Goal: Transaction & Acquisition: Purchase product/service

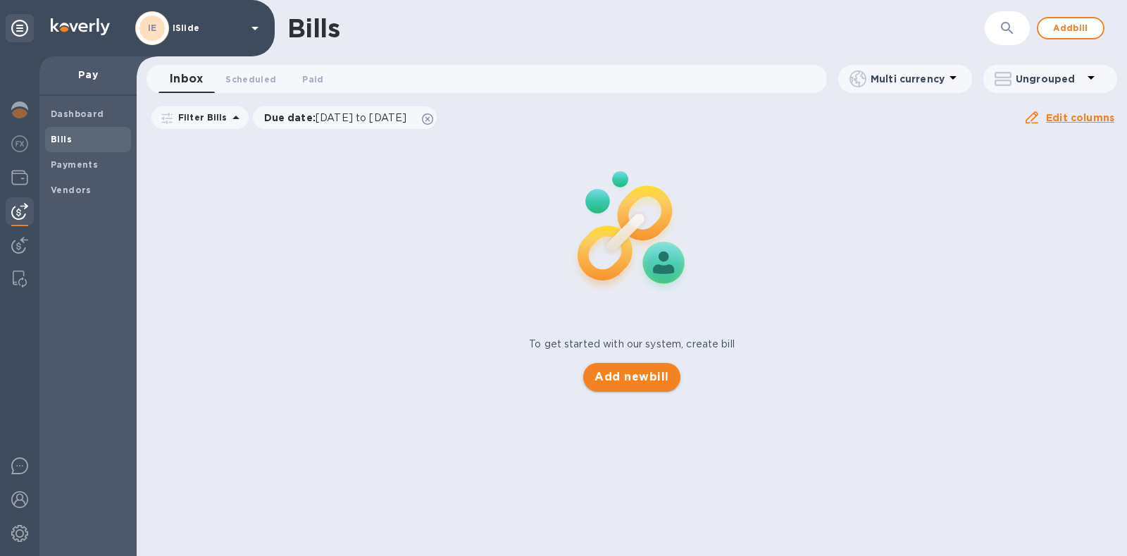
click at [627, 372] on span "Add new bill" at bounding box center [631, 376] width 74 height 17
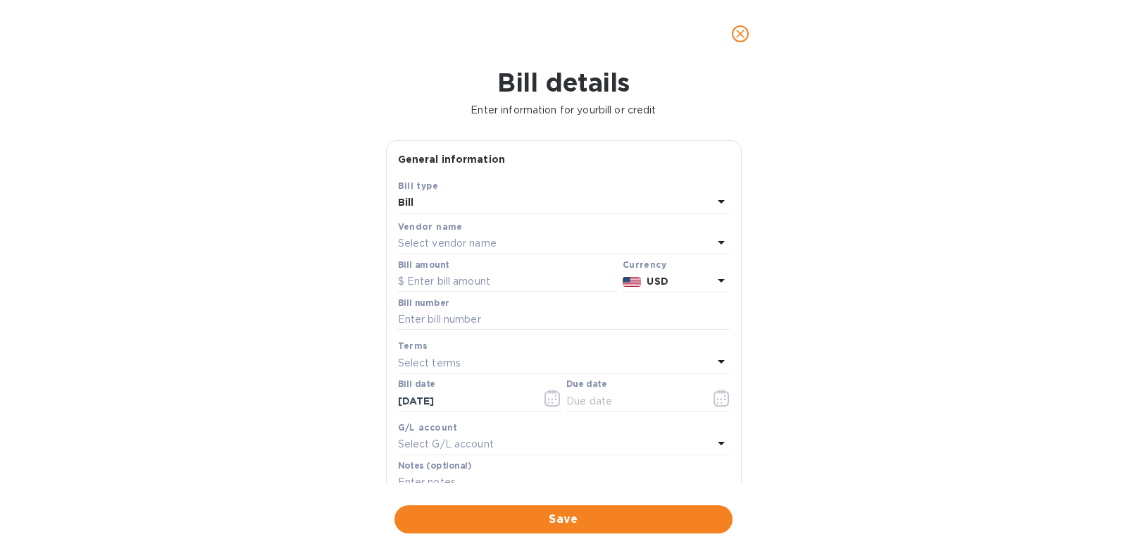
click at [509, 237] on div "Select vendor name" at bounding box center [555, 244] width 315 height 20
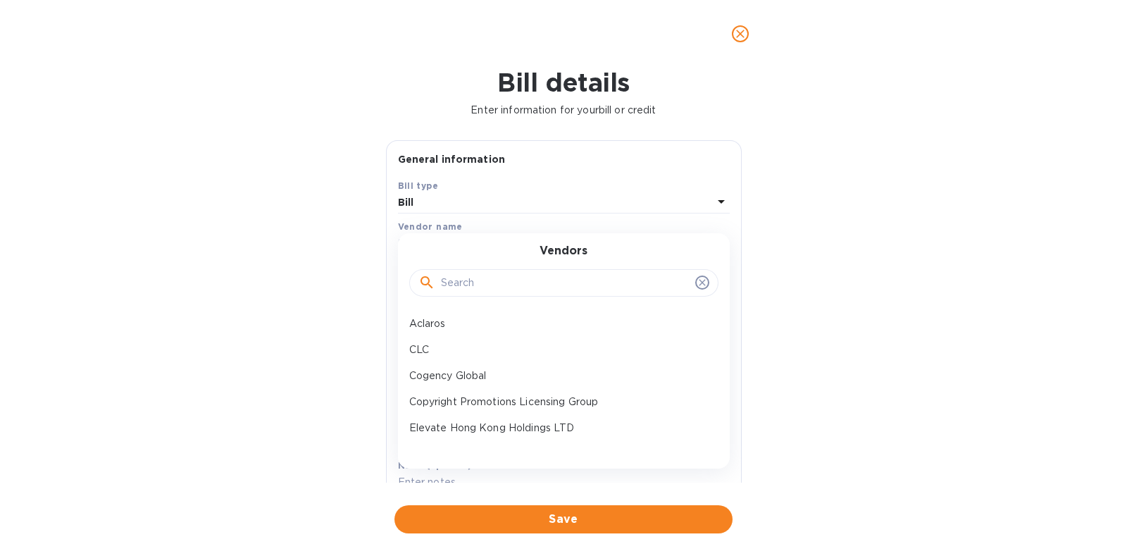
click at [512, 276] on input "text" at bounding box center [565, 283] width 249 height 21
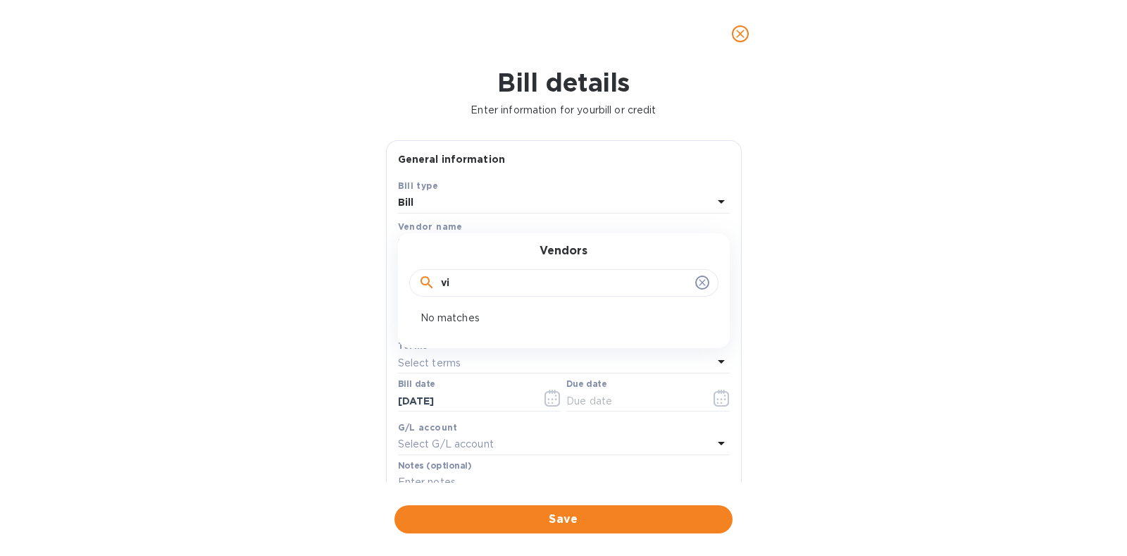
type input "v"
type input "mh"
click at [490, 311] on div "MHC HK Company LTD" at bounding box center [558, 324] width 309 height 26
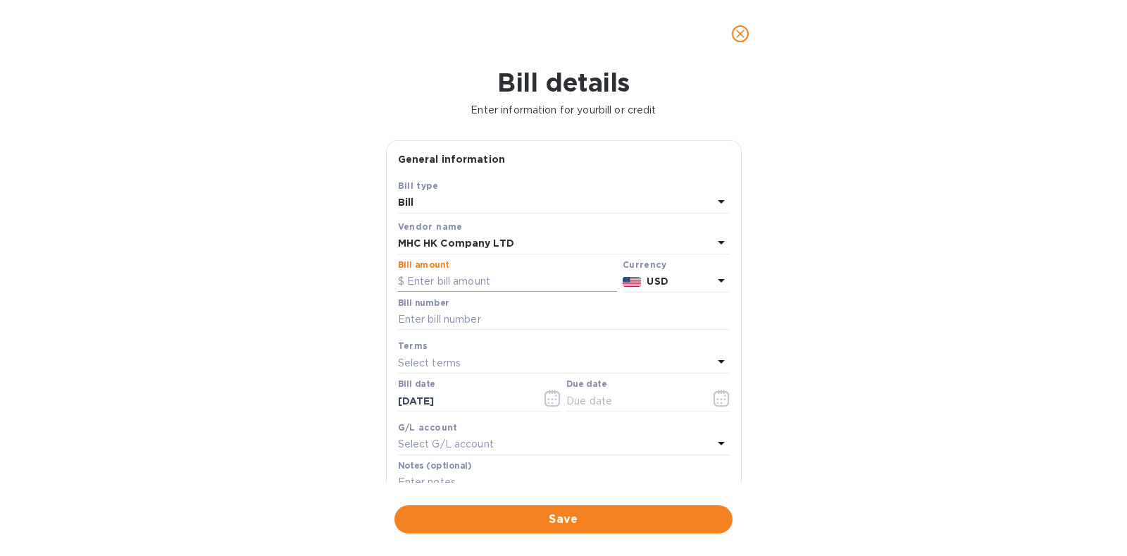
click at [481, 283] on input "text" at bounding box center [507, 281] width 219 height 21
type input "30,046.32"
click at [452, 313] on input "text" at bounding box center [564, 319] width 332 height 21
type input "Al Mana"
click at [714, 397] on icon "button" at bounding box center [722, 398] width 16 height 17
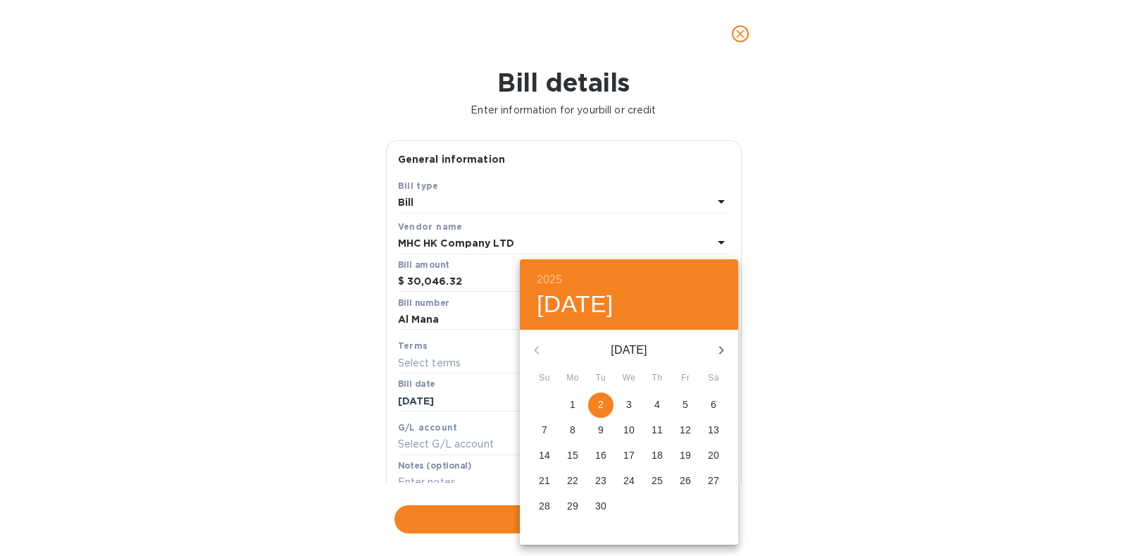
click at [542, 427] on p "7" at bounding box center [545, 430] width 6 height 14
type input "[DATE]"
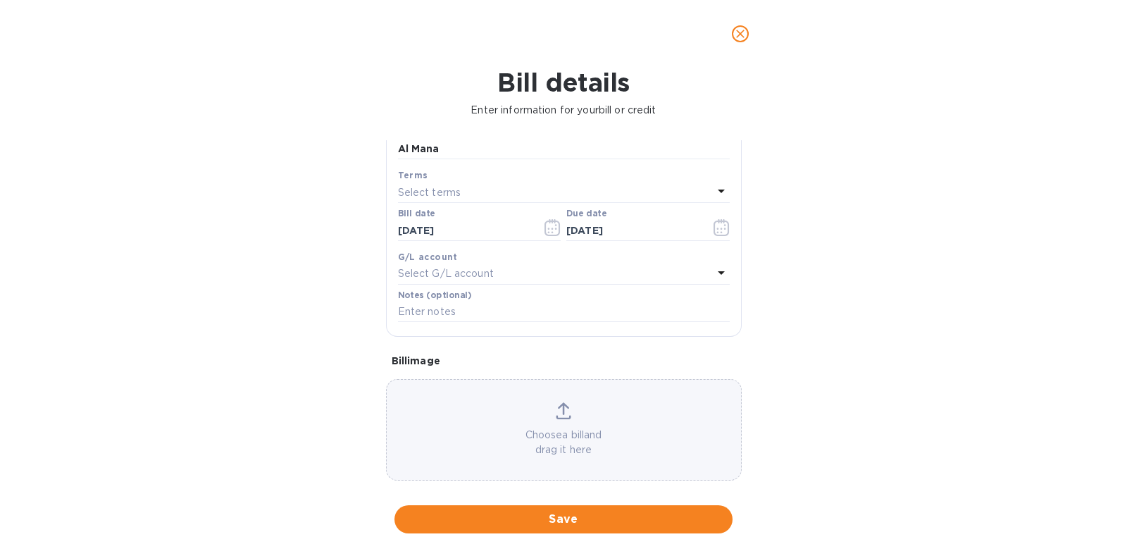
scroll to position [175, 0]
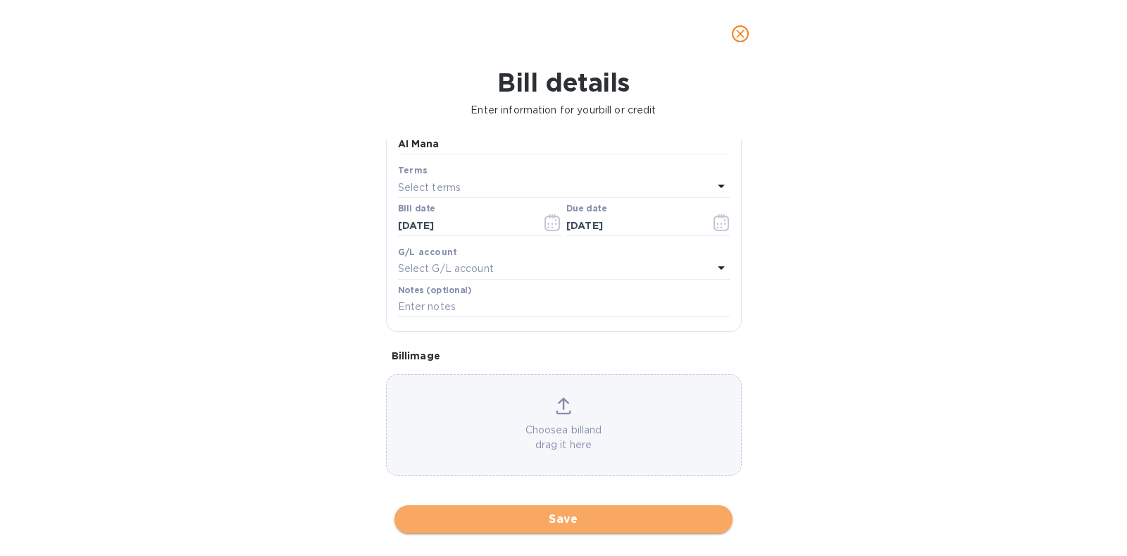
click at [558, 516] on span "Save" at bounding box center [564, 519] width 316 height 17
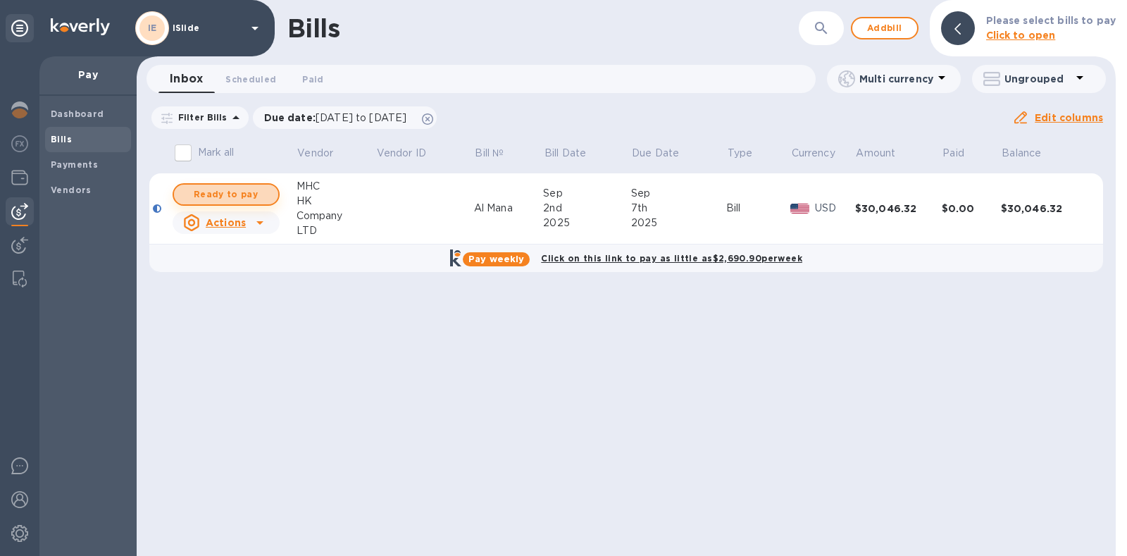
click at [237, 188] on span "Ready to pay" at bounding box center [226, 194] width 82 height 17
checkbox input "true"
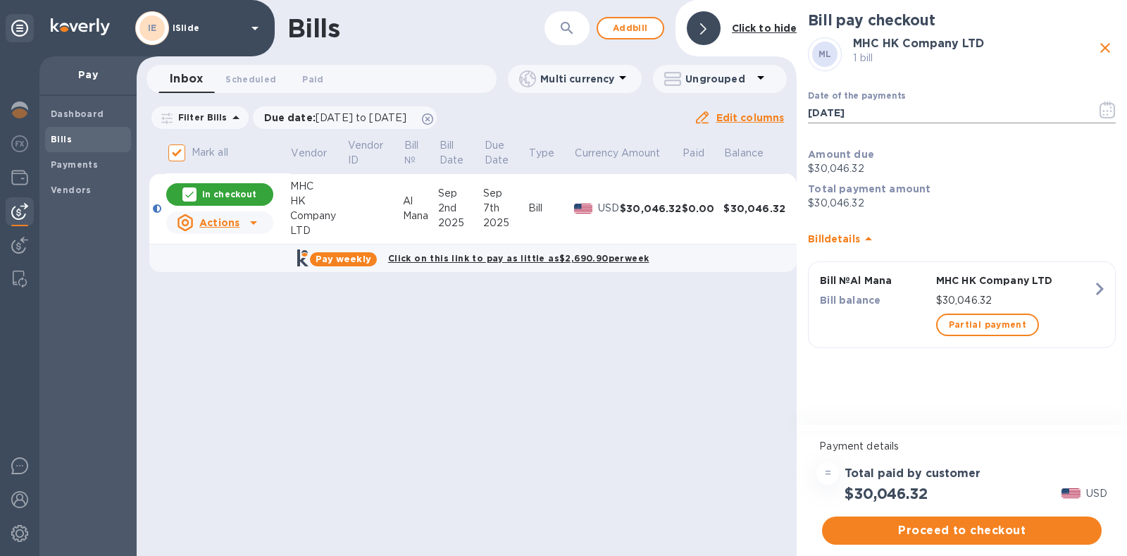
click at [1108, 107] on icon "button" at bounding box center [1107, 109] width 16 height 17
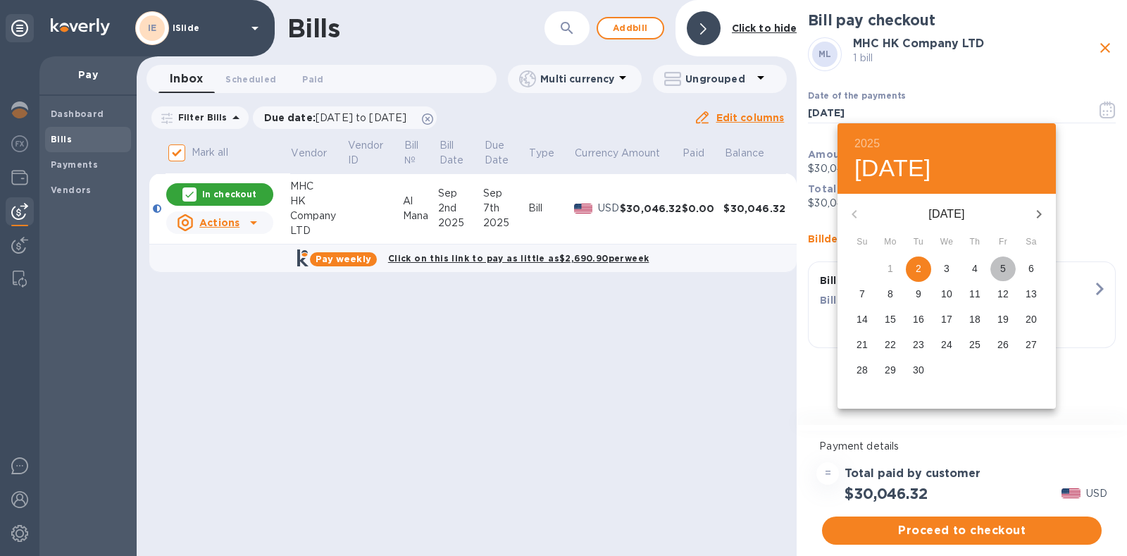
click at [1000, 271] on p "5" at bounding box center [1003, 268] width 6 height 14
type input "[DATE]"
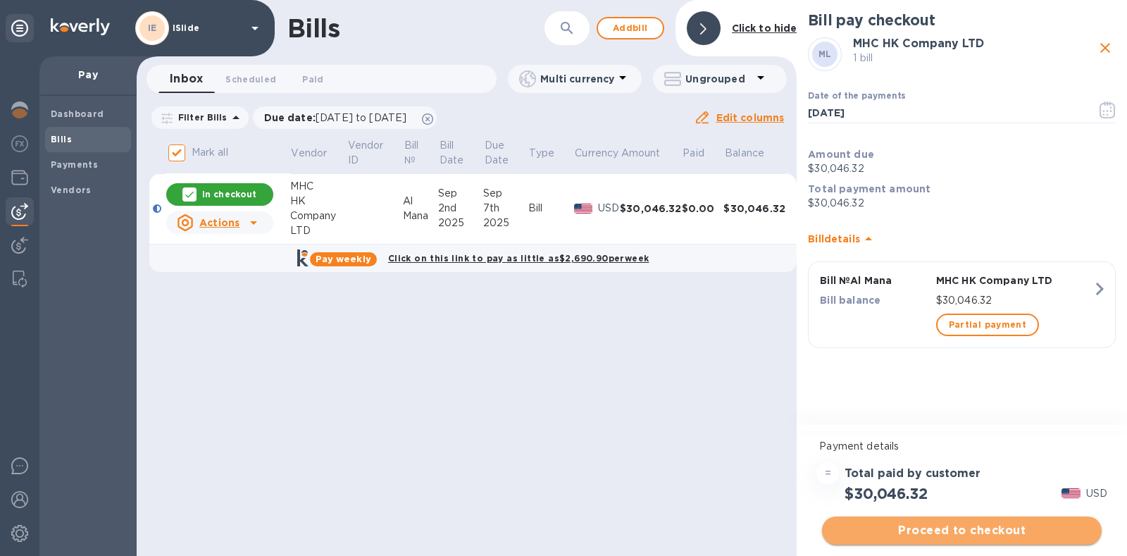
click at [974, 530] on span "Proceed to checkout" at bounding box center [961, 530] width 257 height 17
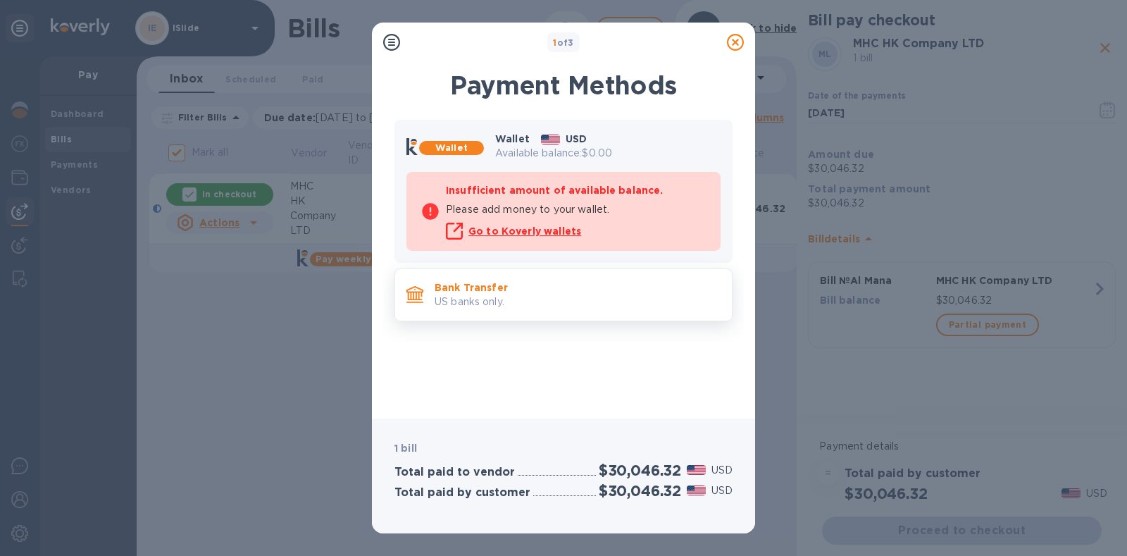
click at [569, 293] on p "Bank Transfer" at bounding box center [578, 287] width 286 height 14
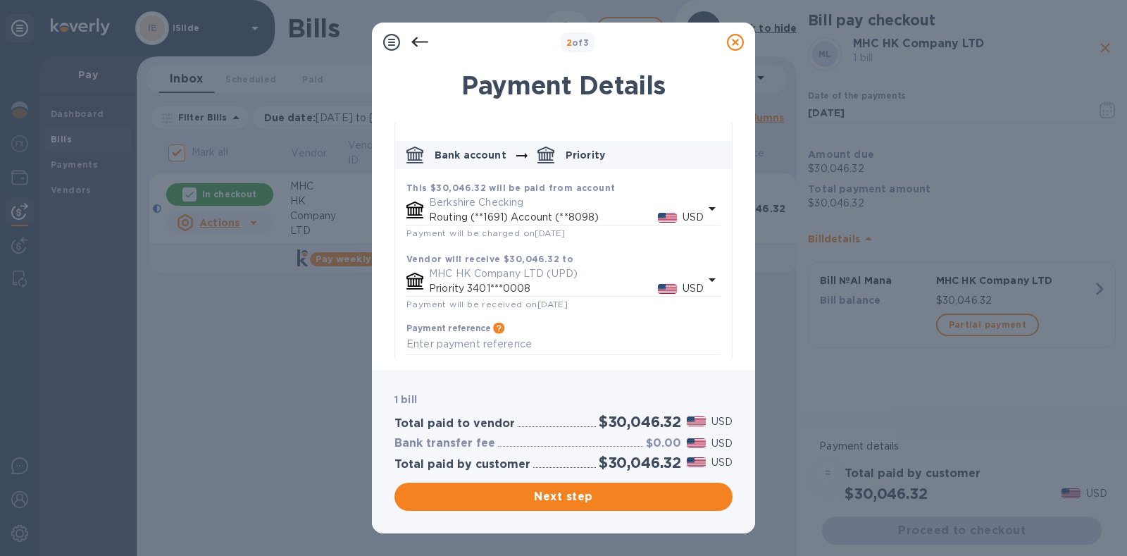
scroll to position [75, 0]
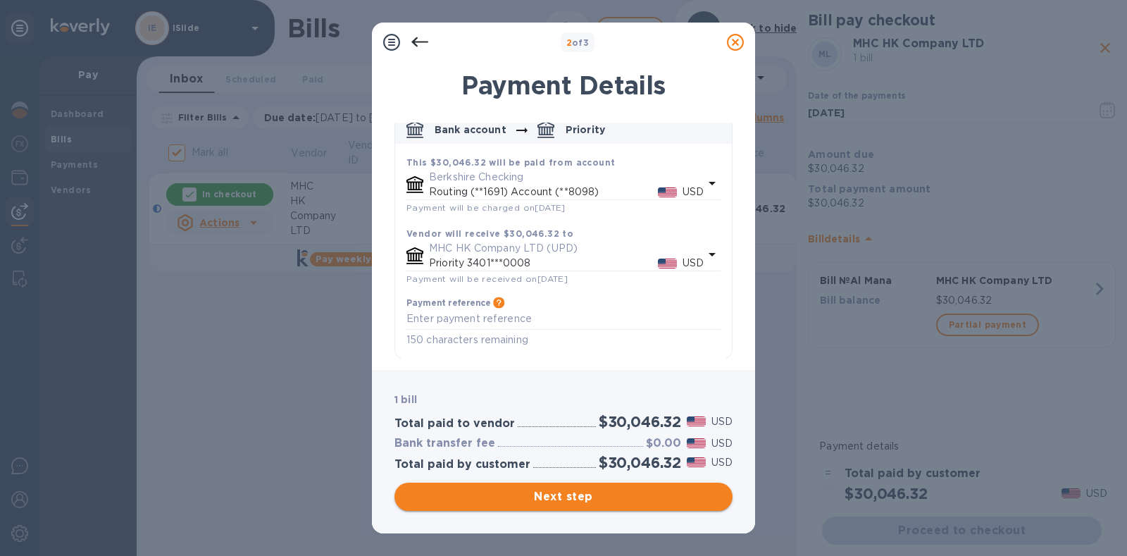
click at [588, 497] on span "Next step" at bounding box center [564, 496] width 316 height 17
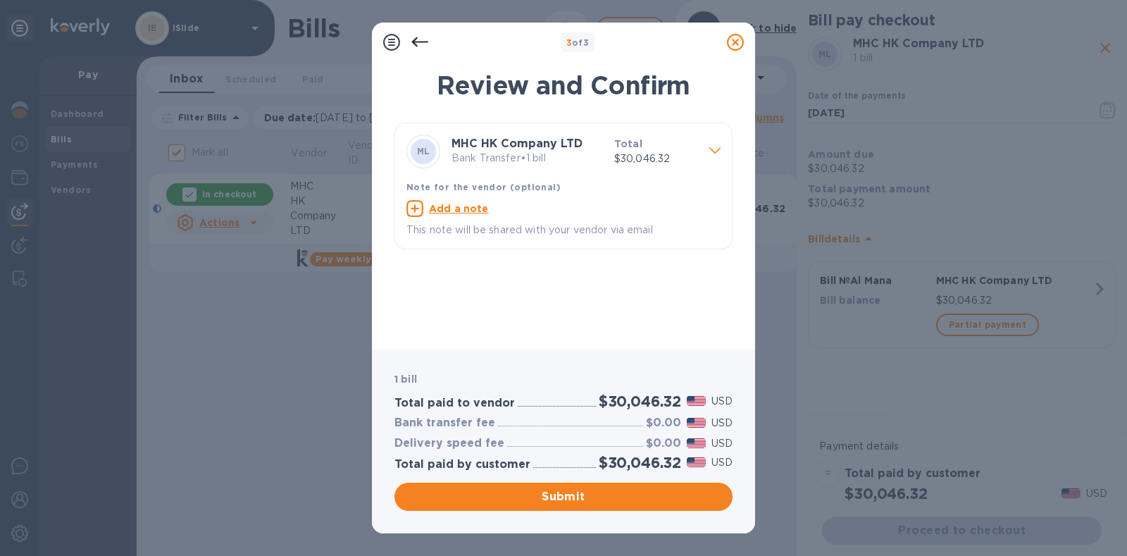
click at [454, 208] on u "Add a note" at bounding box center [459, 208] width 60 height 11
click at [458, 218] on div "x" at bounding box center [552, 210] width 292 height 21
type textarea "Al Mana Order"
click at [578, 490] on span "Submit" at bounding box center [564, 496] width 316 height 17
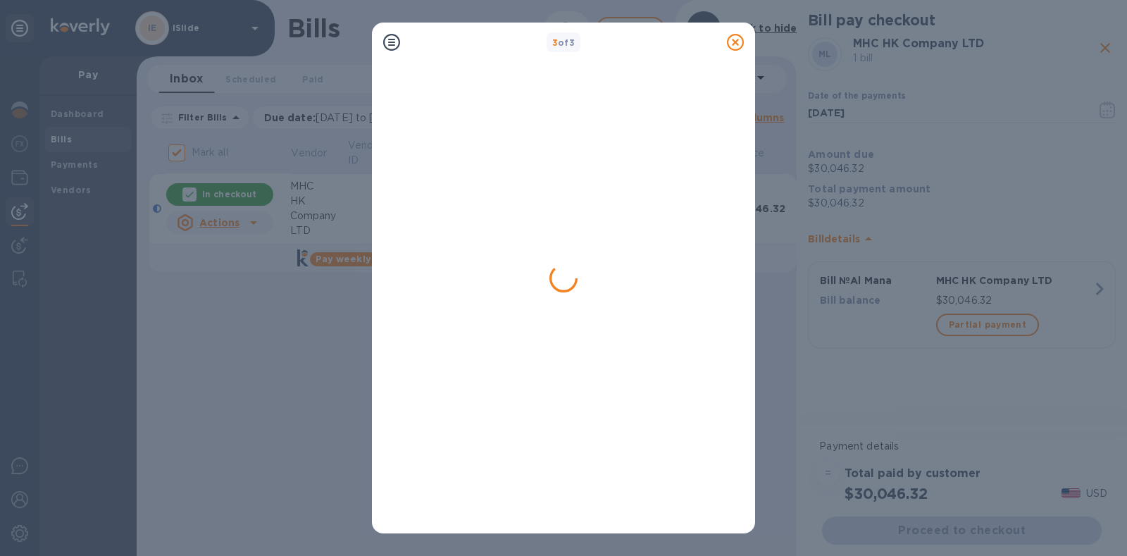
checkbox input "false"
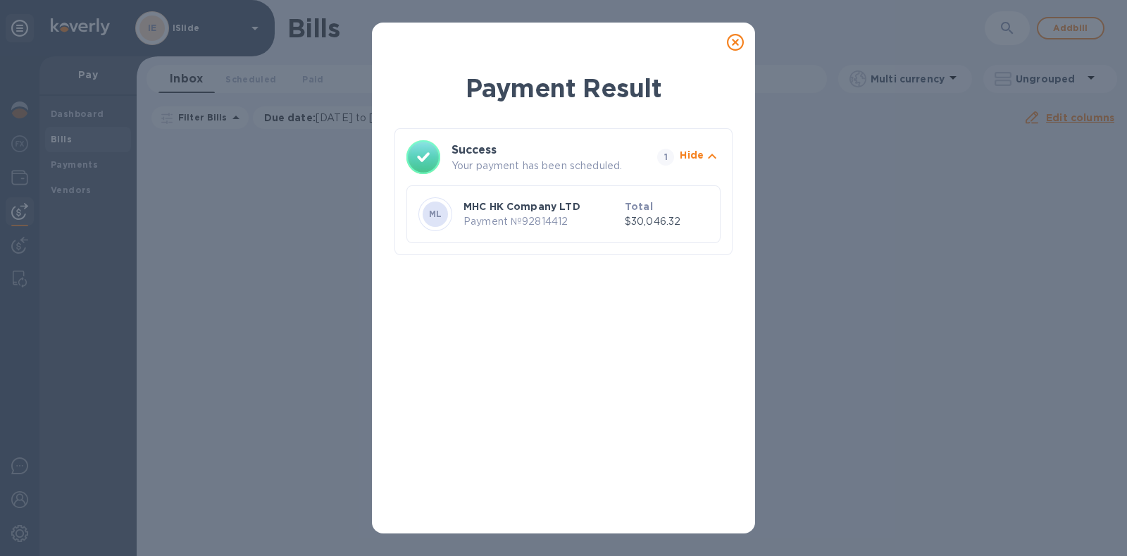
click at [740, 47] on icon at bounding box center [735, 42] width 17 height 17
